Goal: Information Seeking & Learning: Find specific fact

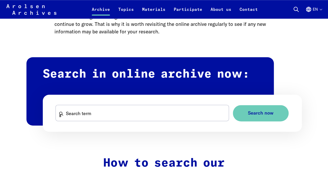
scroll to position [291, 0]
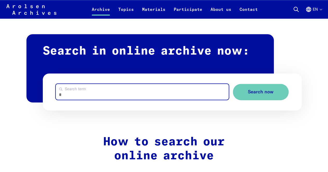
paste input "*********"
click at [59, 95] on input "*********" at bounding box center [142, 92] width 173 height 16
type input "**********"
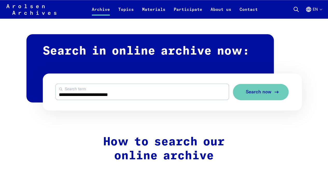
click at [269, 91] on span "Search now" at bounding box center [258, 91] width 26 height 5
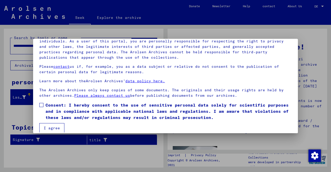
scroll to position [43, 0]
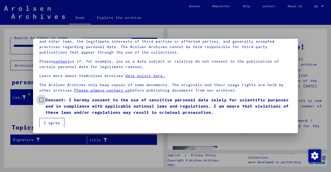
click at [42, 99] on span at bounding box center [41, 100] width 4 height 4
click at [51, 123] on font "I agree" at bounding box center [52, 123] width 16 height 5
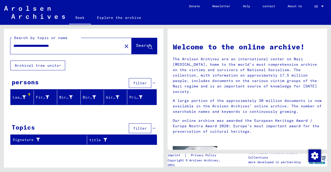
click at [25, 99] on font "Last name" at bounding box center [23, 97] width 21 height 5
click at [25, 99] on div at bounding box center [24, 97] width 4 height 5
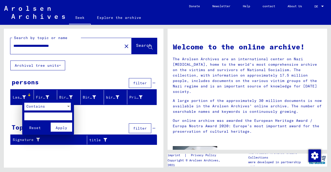
click at [139, 63] on div at bounding box center [165, 86] width 331 height 172
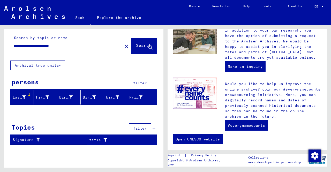
scroll to position [0, 0]
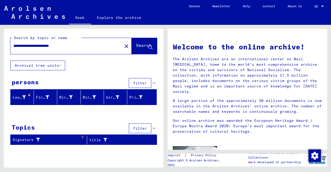
click at [73, 138] on div "Signature" at bounding box center [47, 139] width 68 height 5
click at [140, 126] on font "filter" at bounding box center [140, 128] width 14 height 5
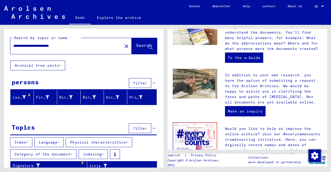
click at [24, 140] on font "Index" at bounding box center [21, 142] width 12 height 5
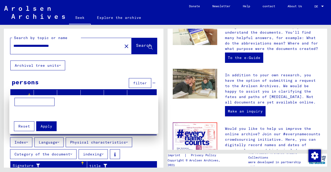
click at [132, 112] on mat-grid-list at bounding box center [85, 113] width 141 height 9
drag, startPoint x: 77, startPoint y: 47, endPoint x: 11, endPoint y: 47, distance: 65.8
click at [11, 47] on div at bounding box center [165, 86] width 331 height 172
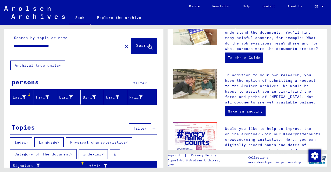
drag, startPoint x: 322, startPoint y: 111, endPoint x: 322, endPoint y: 96, distance: 15.3
click at [322, 96] on div "Welcome to the online archive! The Arolsen Archives are an international center…" at bounding box center [248, 30] width 160 height 340
